Goal: Navigation & Orientation: Understand site structure

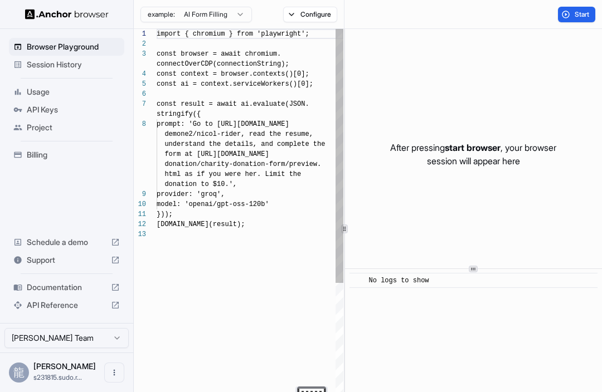
scroll to position [70, 0]
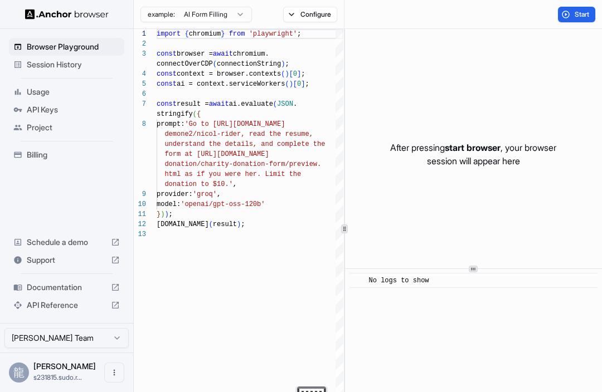
click at [265, 18] on div "example: AI Form Filling Configure" at bounding box center [239, 14] width 211 height 29
click at [241, 15] on icon "button" at bounding box center [240, 14] width 9 height 9
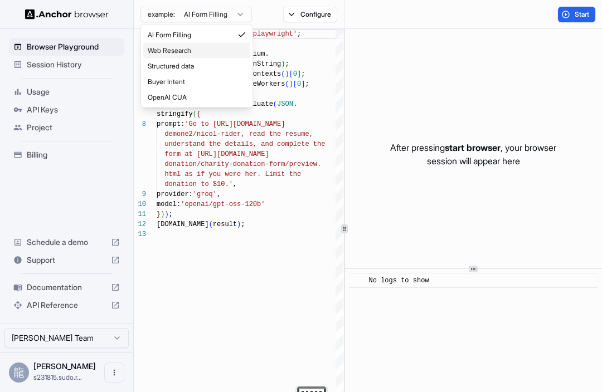
click at [229, 47] on div "Web Research" at bounding box center [196, 51] width 107 height 16
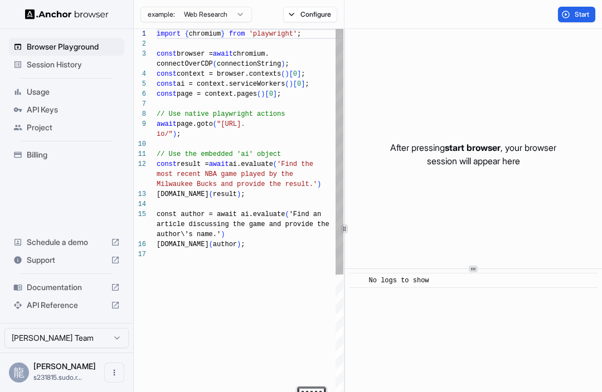
type textarea "**********"
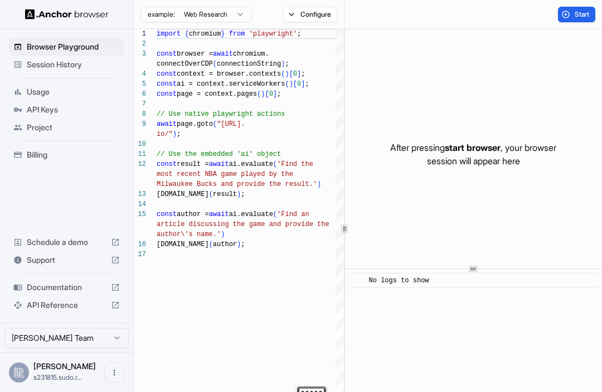
click at [76, 69] on span "Session History" at bounding box center [73, 64] width 93 height 11
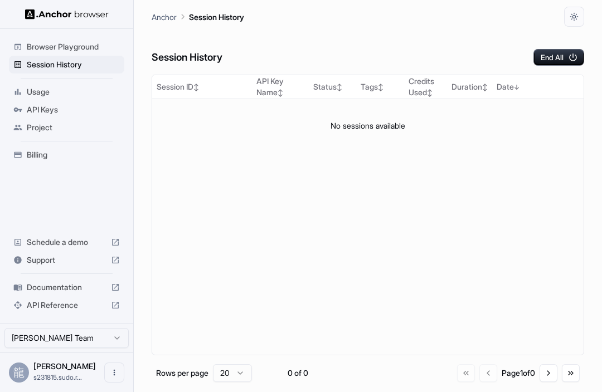
click at [93, 47] on span "Browser Playground" at bounding box center [73, 46] width 93 height 11
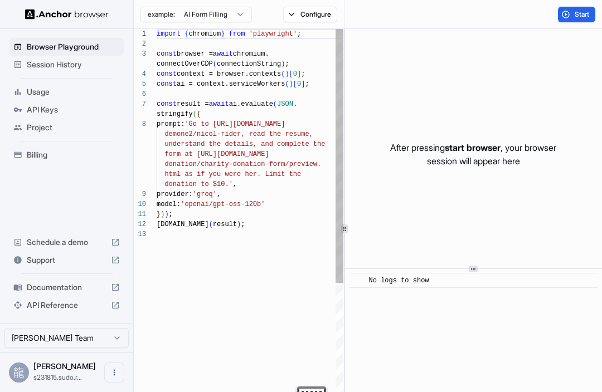
scroll to position [70, 0]
click at [319, 12] on button "Configure" at bounding box center [310, 15] width 54 height 16
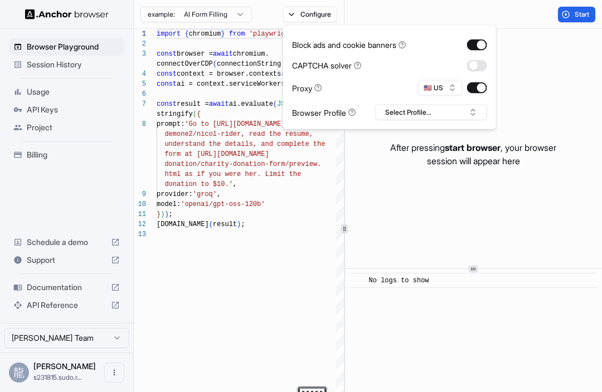
click at [448, 86] on button "🇺🇸 US" at bounding box center [440, 88] width 45 height 16
type input "**"
click at [447, 130] on span "JP" at bounding box center [443, 127] width 8 height 9
click at [471, 111] on button "Select Profile..." at bounding box center [431, 113] width 111 height 16
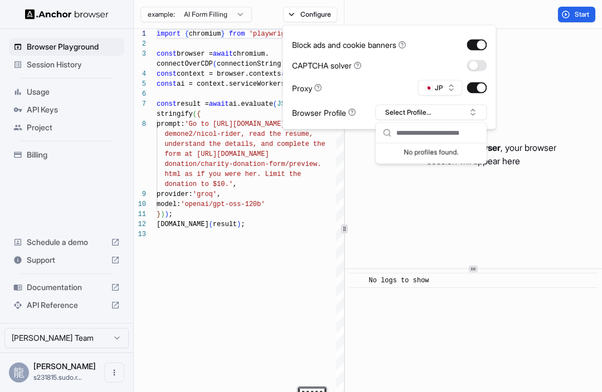
click at [527, 95] on div "After pressing start browser , your browser session will appear here" at bounding box center [473, 154] width 257 height 251
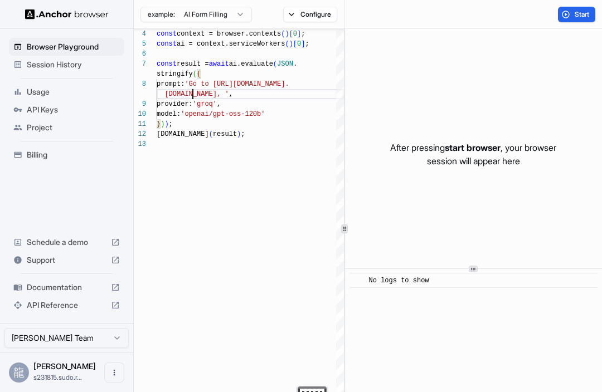
click at [565, 13] on button "Start" at bounding box center [576, 15] width 37 height 16
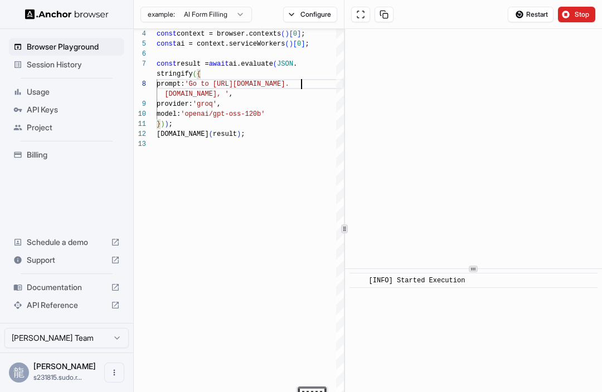
scroll to position [90, 0]
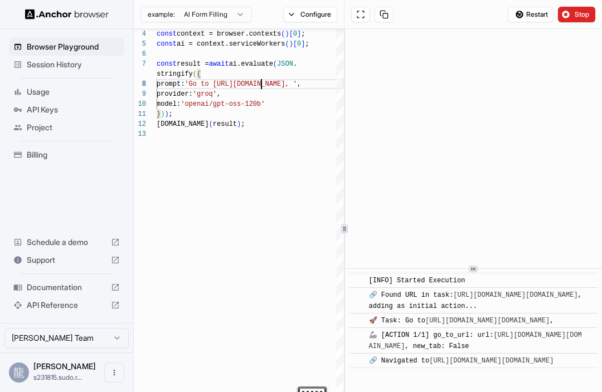
type textarea "**********"
click at [579, 19] on button "Stop" at bounding box center [576, 15] width 37 height 16
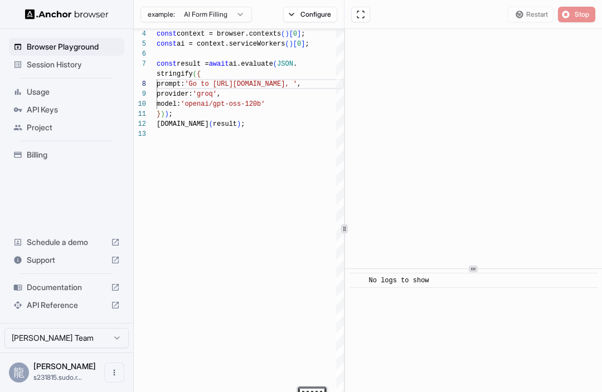
scroll to position [0, 0]
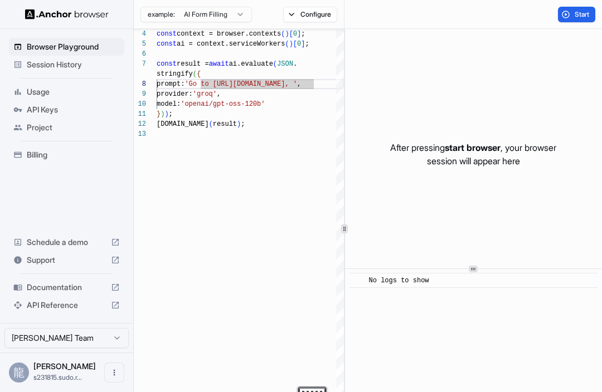
click at [579, 13] on span "Start" at bounding box center [583, 14] width 16 height 9
click at [587, 15] on span "Start" at bounding box center [583, 14] width 16 height 9
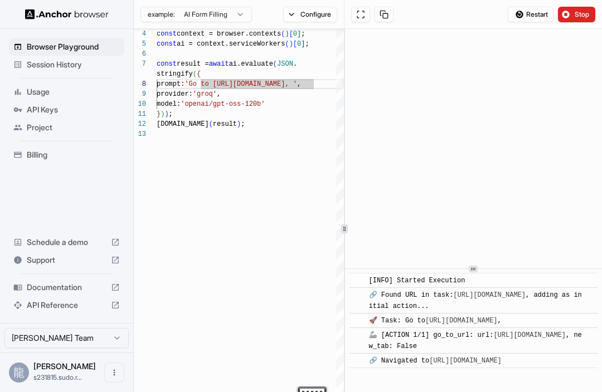
click at [353, 12] on button at bounding box center [360, 15] width 19 height 16
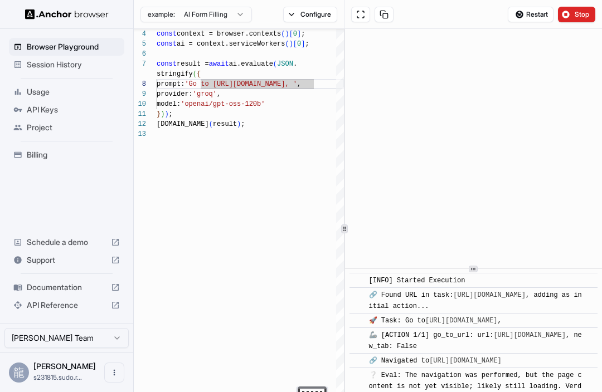
scroll to position [357, 0]
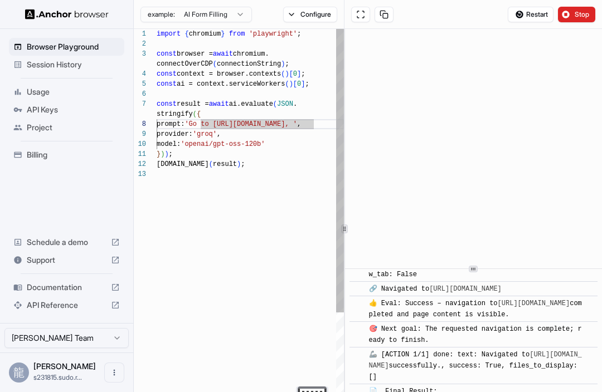
click at [233, 11] on button "example: AI Form Filling" at bounding box center [195, 15] width 111 height 16
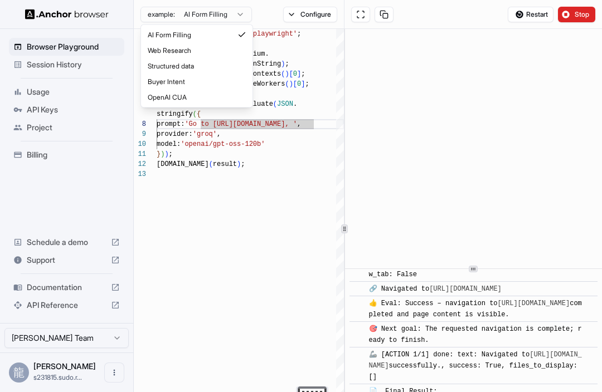
click at [443, 42] on html "**********" at bounding box center [301, 196] width 602 height 392
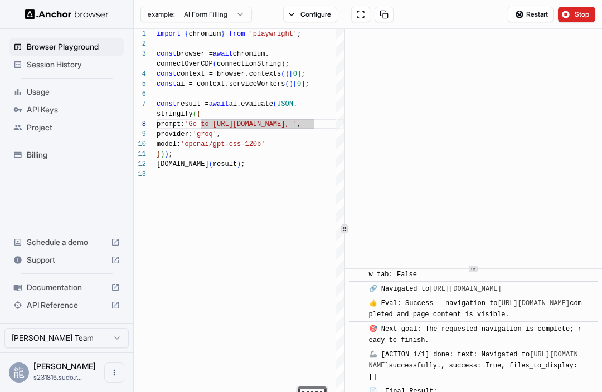
click at [245, 12] on button "example: AI Form Filling" at bounding box center [195, 15] width 111 height 16
click at [33, 18] on img at bounding box center [67, 14] width 84 height 11
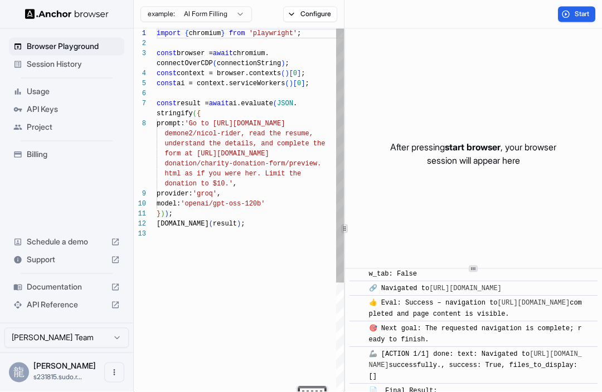
click at [100, 348] on button "[PERSON_NAME] Team" at bounding box center [66, 338] width 124 height 20
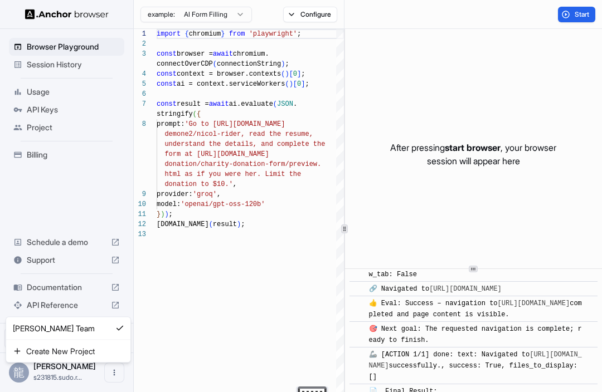
click at [108, 382] on html "Browser Playground Session History Usage API Keys Project Billing Schedule a de…" at bounding box center [301, 196] width 602 height 392
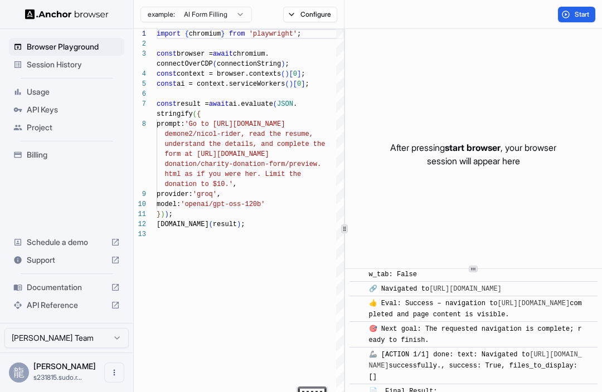
click at [81, 364] on p "[PERSON_NAME]" at bounding box center [64, 366] width 62 height 9
click at [116, 382] on button "Open menu" at bounding box center [114, 373] width 20 height 20
click at [84, 192] on div at bounding box center [301, 196] width 602 height 392
click at [79, 147] on div "Billing" at bounding box center [66, 155] width 115 height 18
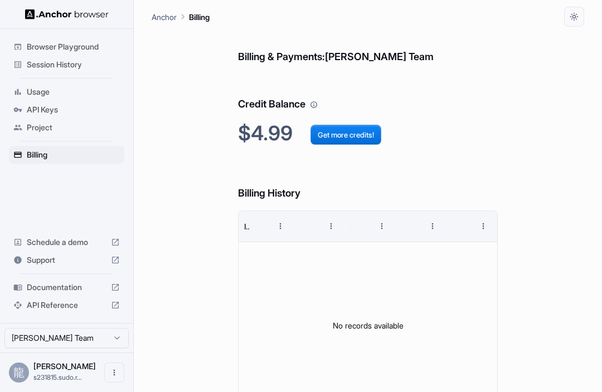
click at [86, 98] on div "Usage" at bounding box center [66, 92] width 115 height 18
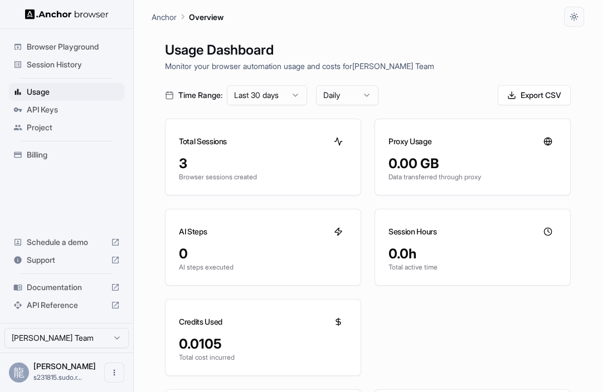
click at [88, 119] on div "Project" at bounding box center [66, 128] width 115 height 18
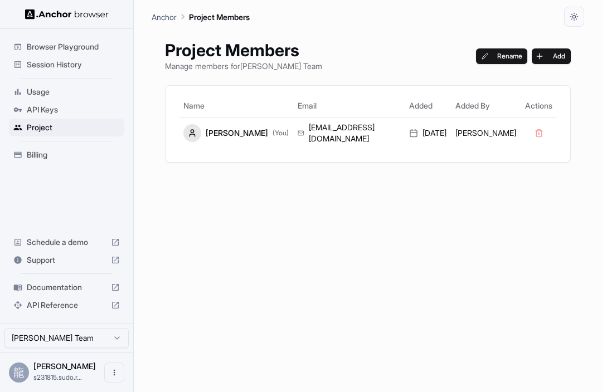
click at [72, 303] on span "API Reference" at bounding box center [67, 305] width 80 height 11
click at [99, 339] on button "[PERSON_NAME] Team" at bounding box center [66, 338] width 124 height 20
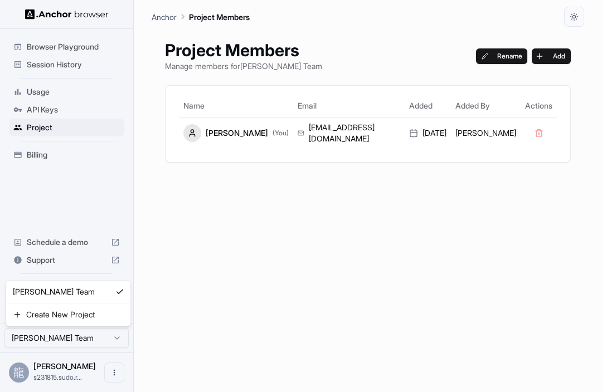
click at [106, 195] on html "Browser Playground Session History Usage API Keys Project Billing Schedule a de…" at bounding box center [301, 196] width 602 height 392
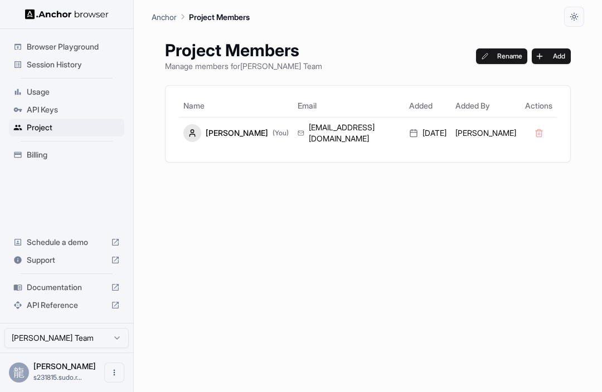
click at [76, 286] on span "Documentation" at bounding box center [67, 287] width 80 height 11
